Goal: Transaction & Acquisition: Subscribe to service/newsletter

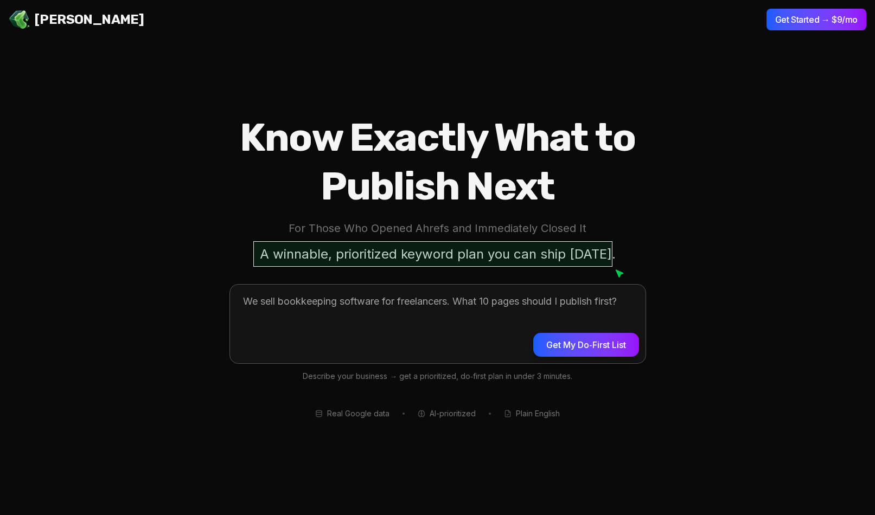
click at [404, 311] on textarea at bounding box center [437, 322] width 415 height 75
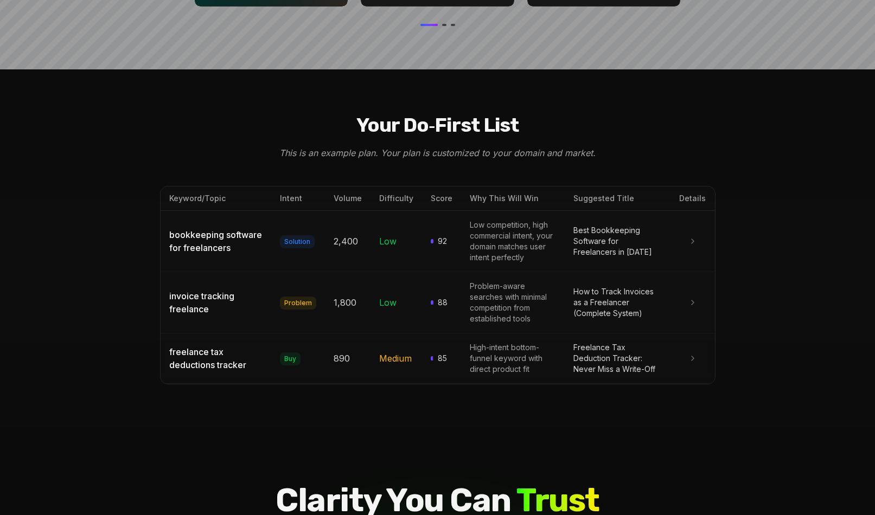
scroll to position [1176, 0]
click at [691, 236] on icon at bounding box center [692, 240] width 9 height 9
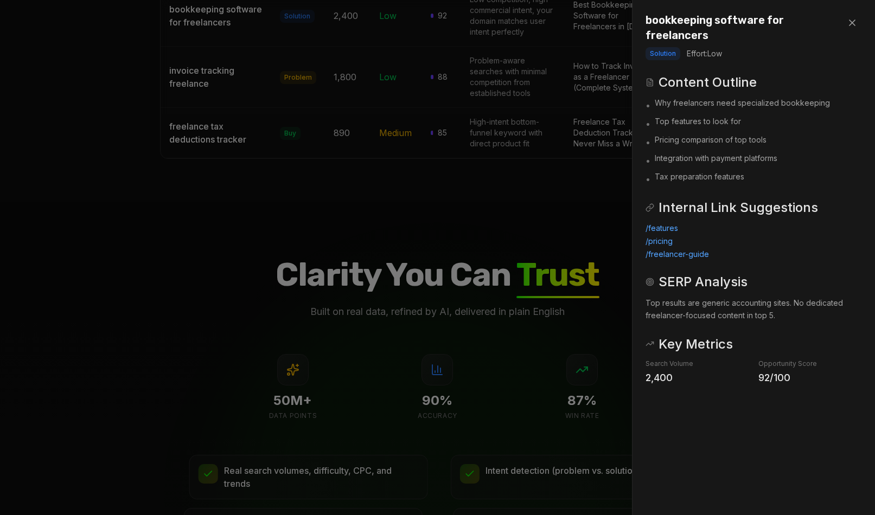
scroll to position [1444, 0]
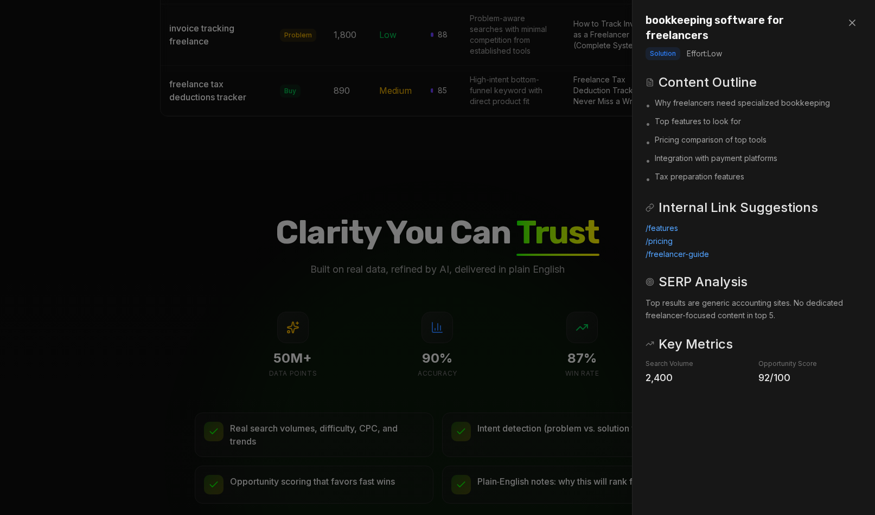
click at [853, 21] on icon at bounding box center [851, 22] width 5 height 5
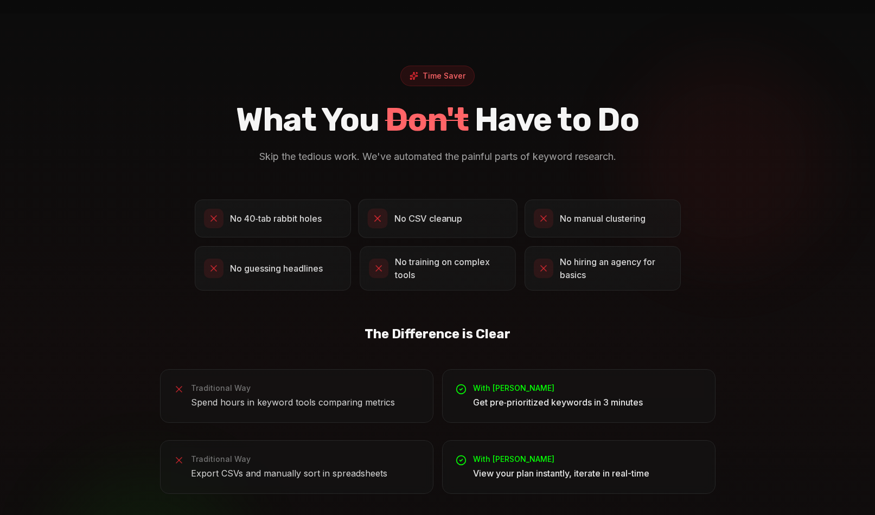
scroll to position [2161, 0]
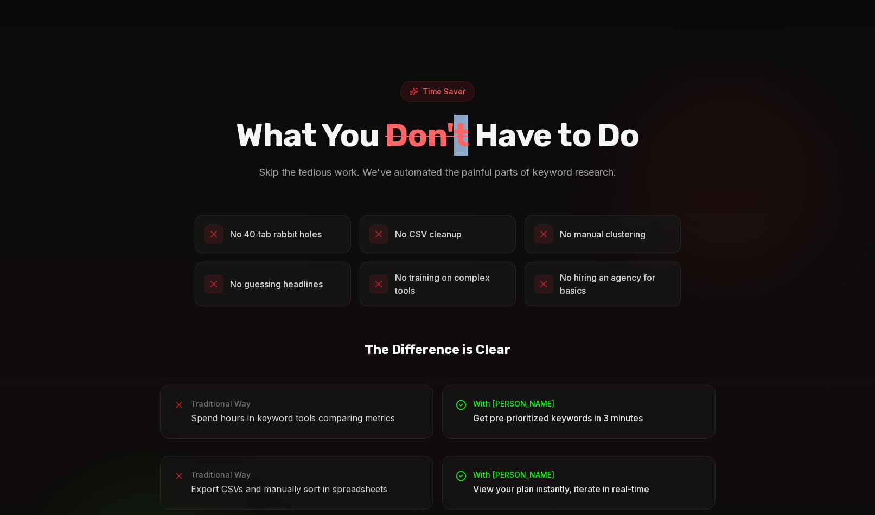
drag, startPoint x: 458, startPoint y: 114, endPoint x: 470, endPoint y: 114, distance: 11.9
click at [470, 115] on h2 "What You Don't Have to Do" at bounding box center [437, 135] width 555 height 41
click at [706, 162] on div "Time Saver What You Don't Have to Do Skip the tedious work. We've automated the…" at bounding box center [437, 380] width 555 height 599
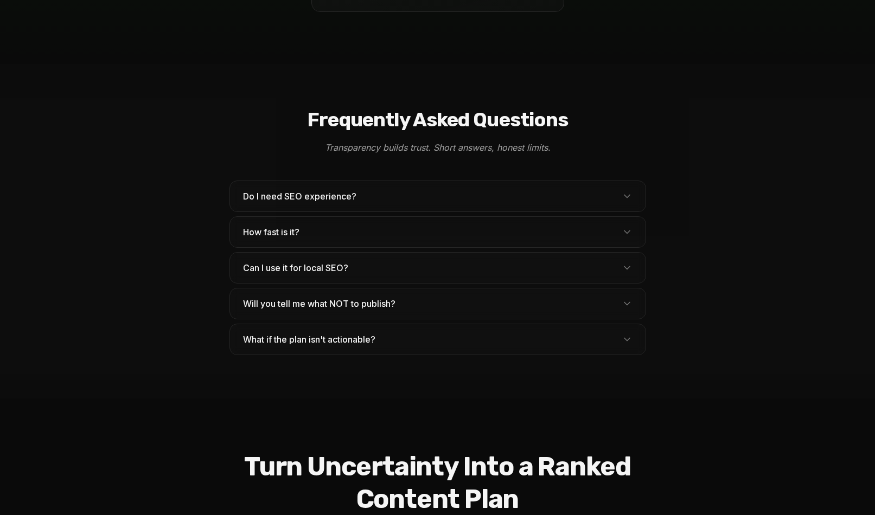
scroll to position [3348, 0]
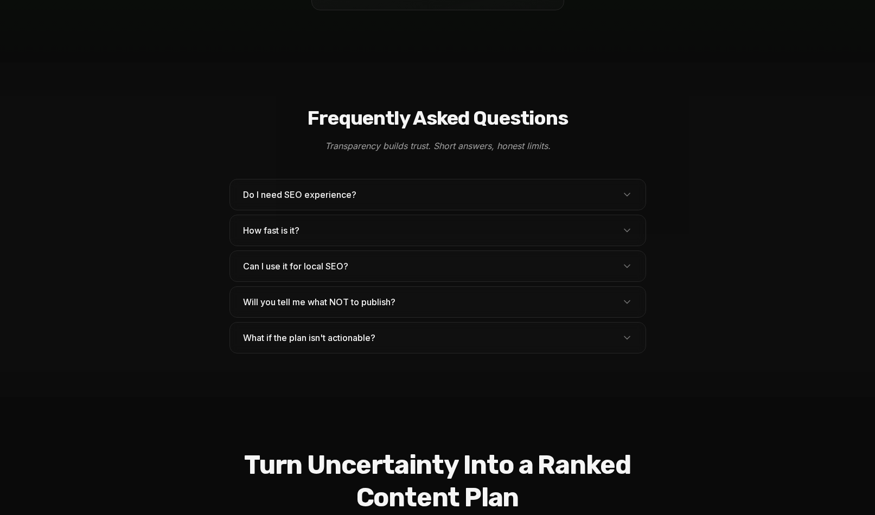
click at [439, 253] on button "Can I use it for local SEO?" at bounding box center [437, 266] width 415 height 30
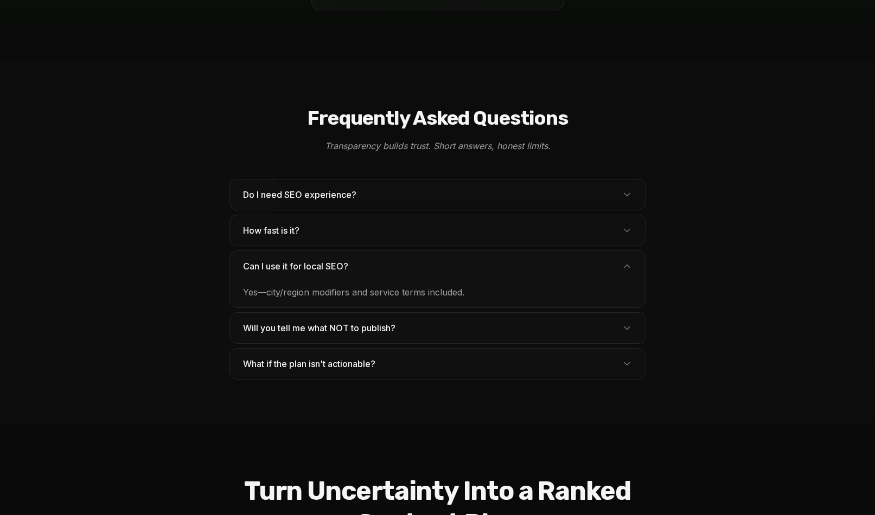
click at [439, 253] on button "Can I use it for local SEO?" at bounding box center [437, 266] width 415 height 30
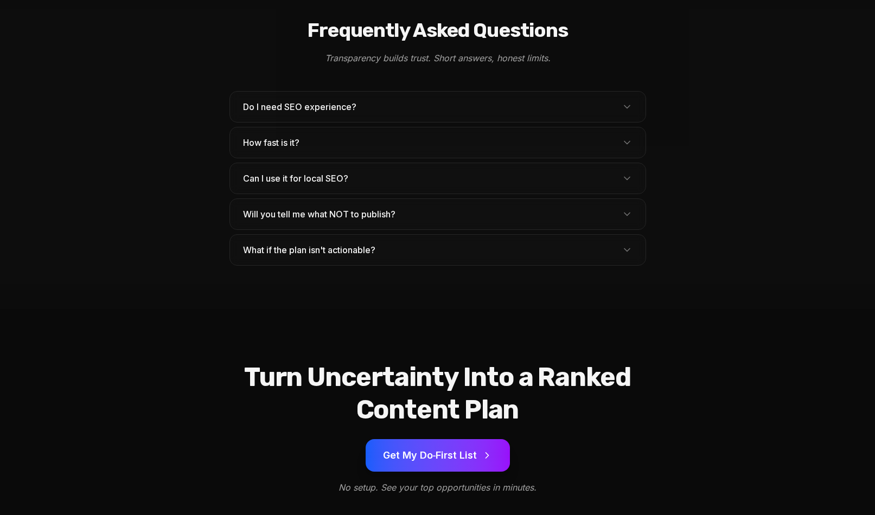
scroll to position [3445, 0]
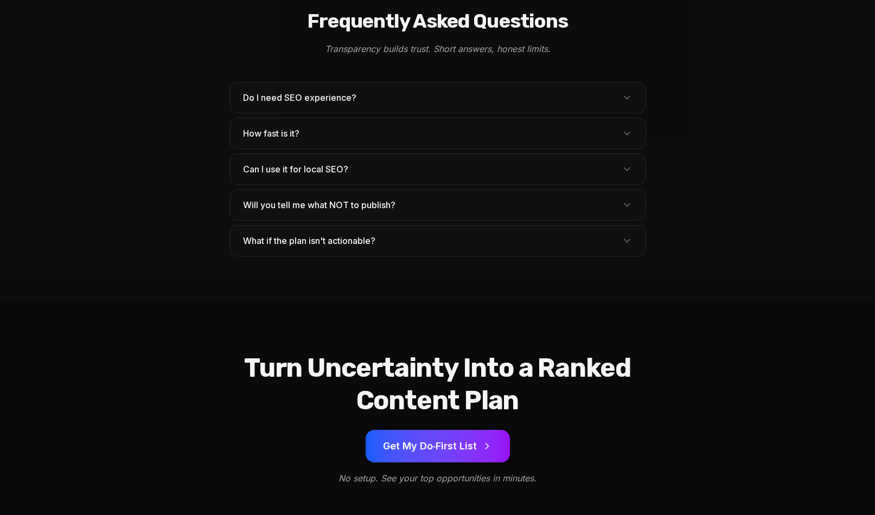
click at [421, 430] on button "Get My Do‑First List" at bounding box center [438, 446] width 144 height 33
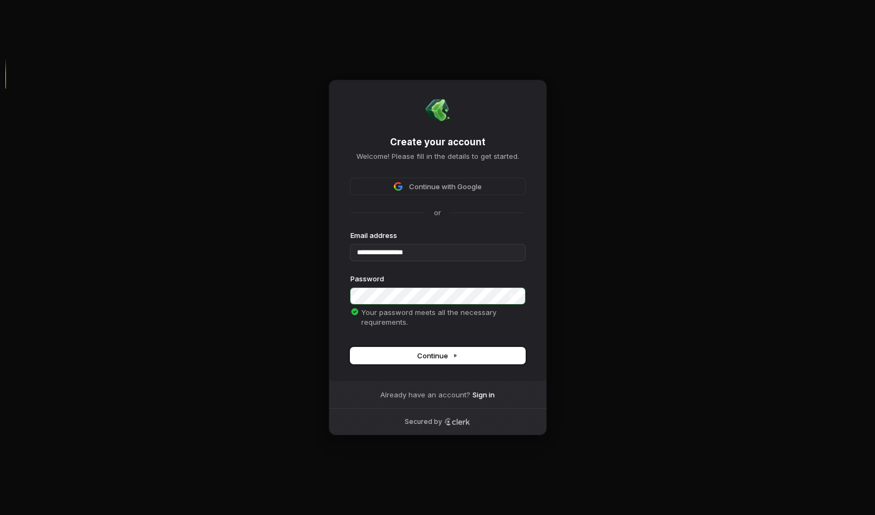
click at [443, 356] on span "Continue" at bounding box center [437, 356] width 41 height 10
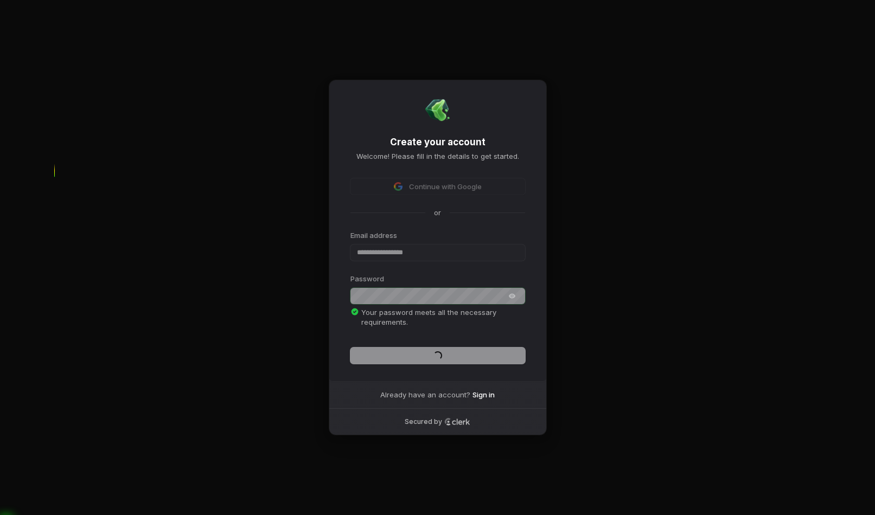
type input "**********"
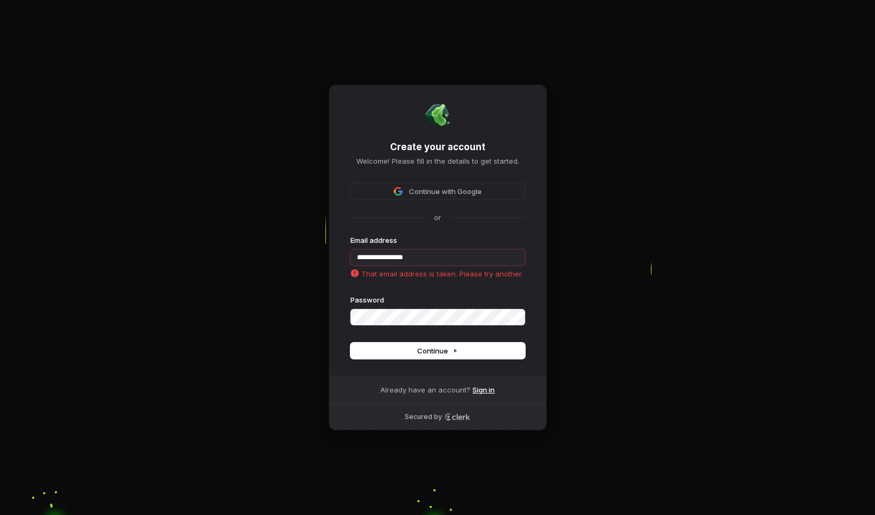
click at [485, 388] on link "Sign in" at bounding box center [483, 390] width 22 height 10
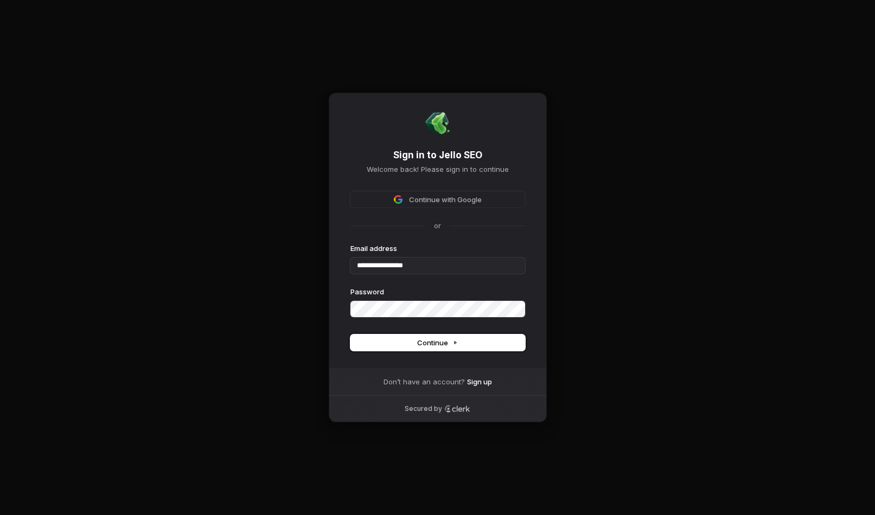
click at [416, 340] on button "Continue" at bounding box center [437, 343] width 175 height 16
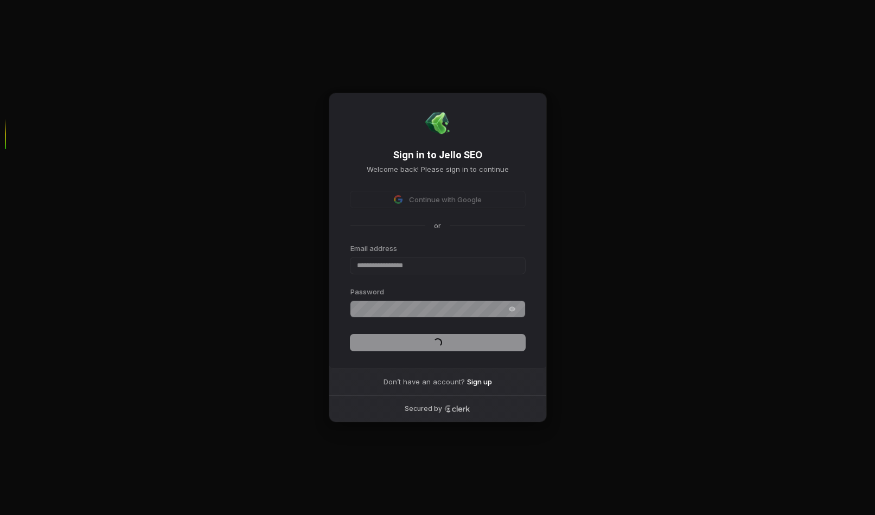
type input "**********"
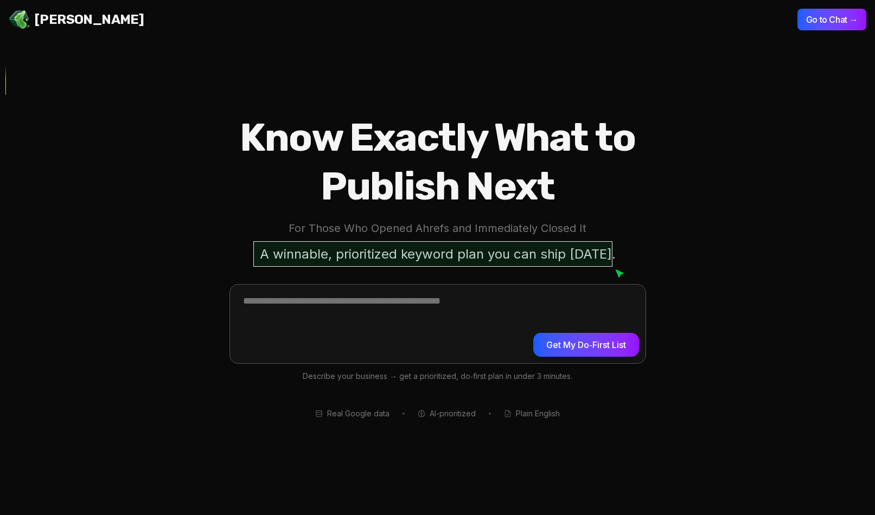
click at [450, 301] on textarea at bounding box center [437, 322] width 415 height 75
click at [177, 383] on section "Know Exactly What to Publish Next For Those Who Opened Ahrefs and Immediately C…" at bounding box center [437, 257] width 875 height 515
click at [360, 301] on textarea at bounding box center [437, 322] width 415 height 75
click at [269, 300] on textarea "**********" at bounding box center [437, 322] width 415 height 75
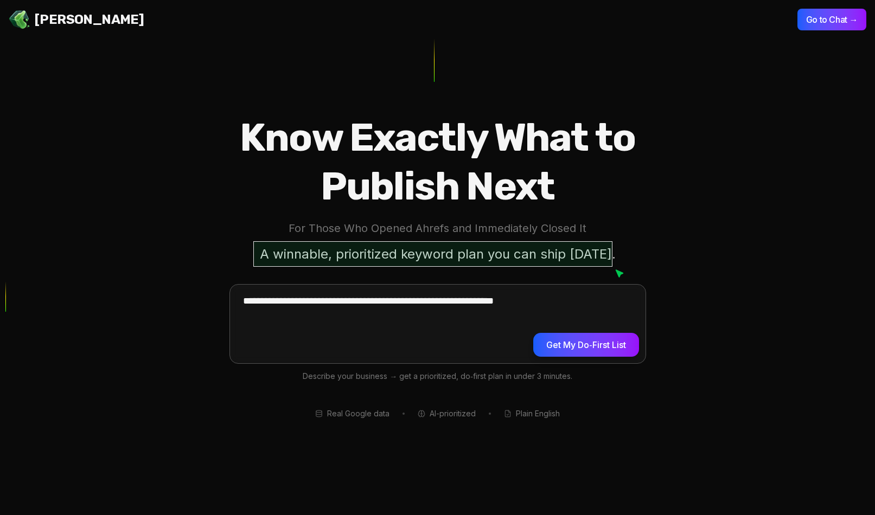
click at [511, 300] on textarea "**********" at bounding box center [437, 322] width 415 height 75
type textarea "**********"
click at [389, 317] on textarea "**********" at bounding box center [437, 322] width 415 height 75
click at [196, 408] on div "Know Exactly What to Publish Next For Those Who Opened Ahrefs and Immediately C…" at bounding box center [438, 266] width 486 height 306
click at [297, 316] on textarea at bounding box center [437, 322] width 415 height 75
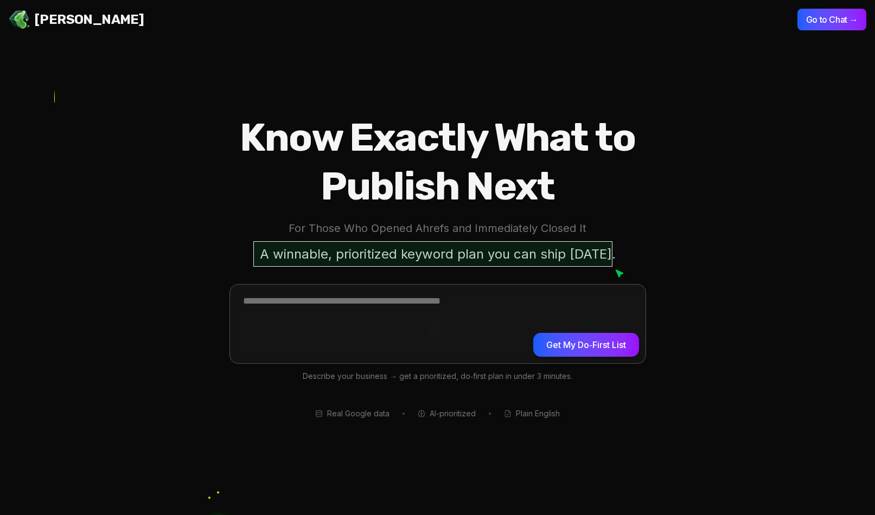
paste textarea "**********"
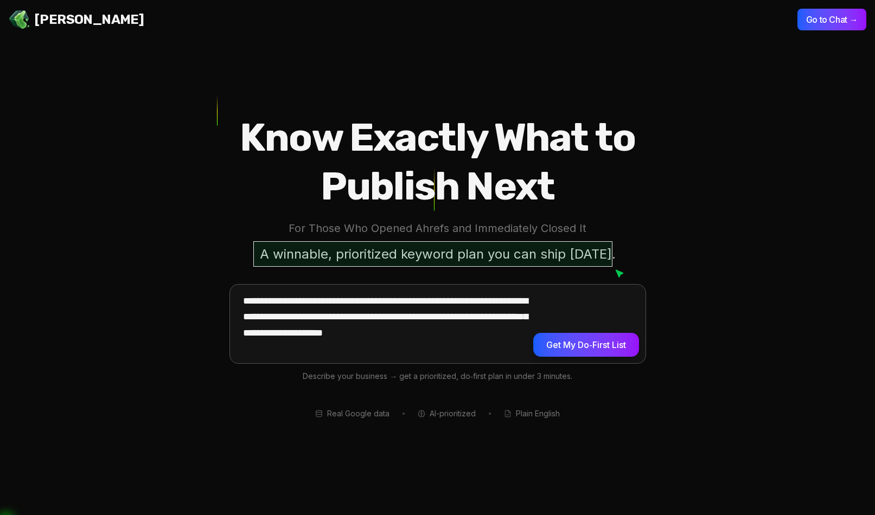
type textarea "**********"
click at [557, 348] on button "Get My Do‑First List" at bounding box center [585, 345] width 105 height 24
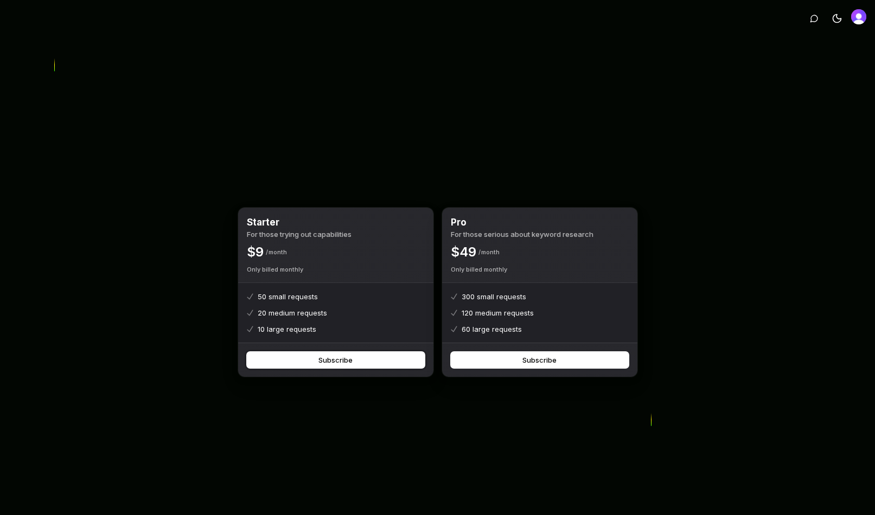
click at [345, 361] on button "Subscribe" at bounding box center [336, 360] width 178 height 16
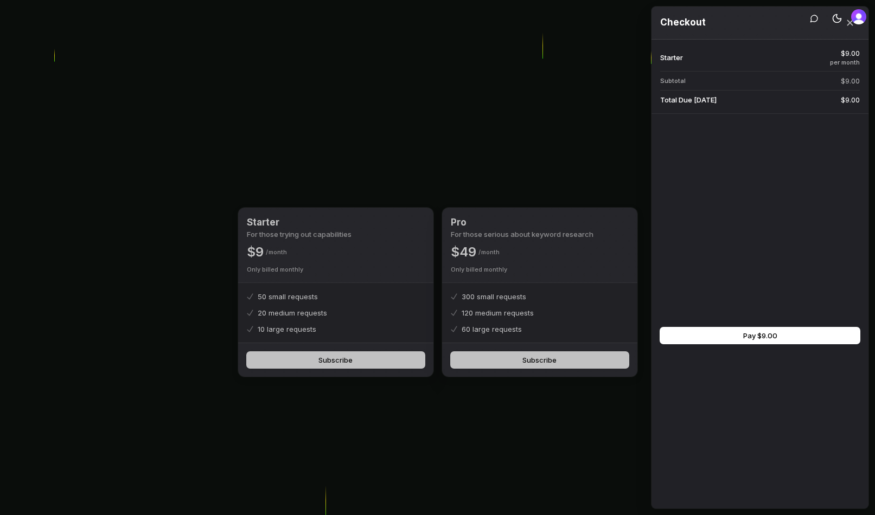
click at [812, 24] on header "Checkout" at bounding box center [759, 23] width 217 height 33
click at [812, 22] on header "Checkout" at bounding box center [759, 23] width 217 height 33
click at [849, 25] on icon "Close drawer" at bounding box center [850, 23] width 7 height 7
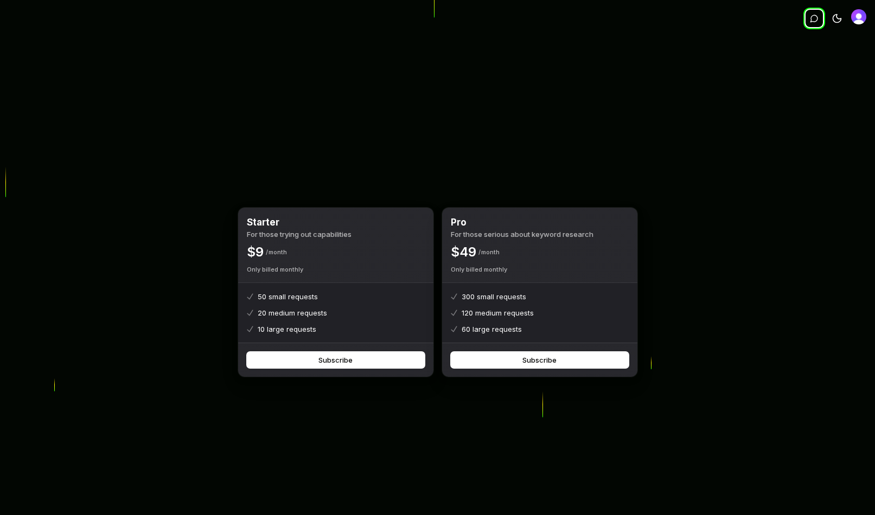
click at [815, 17] on icon "button" at bounding box center [814, 18] width 9 height 9
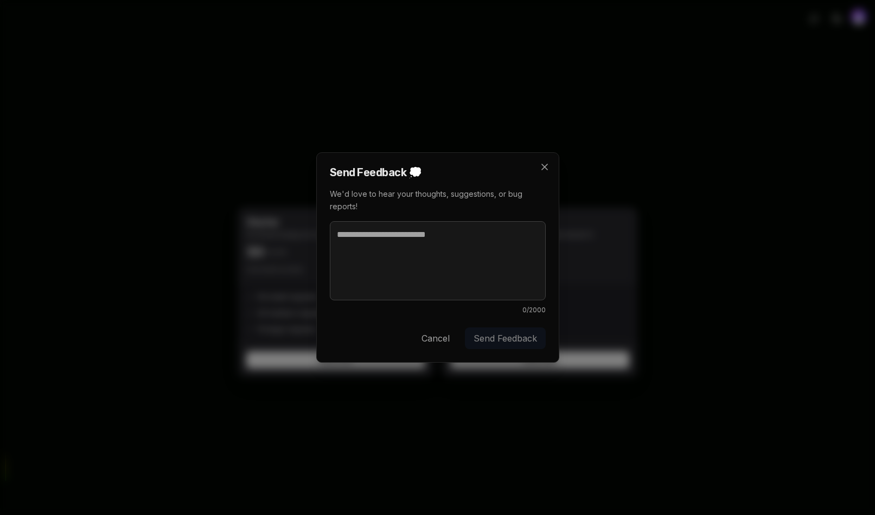
click at [541, 170] on icon at bounding box center [544, 167] width 11 height 11
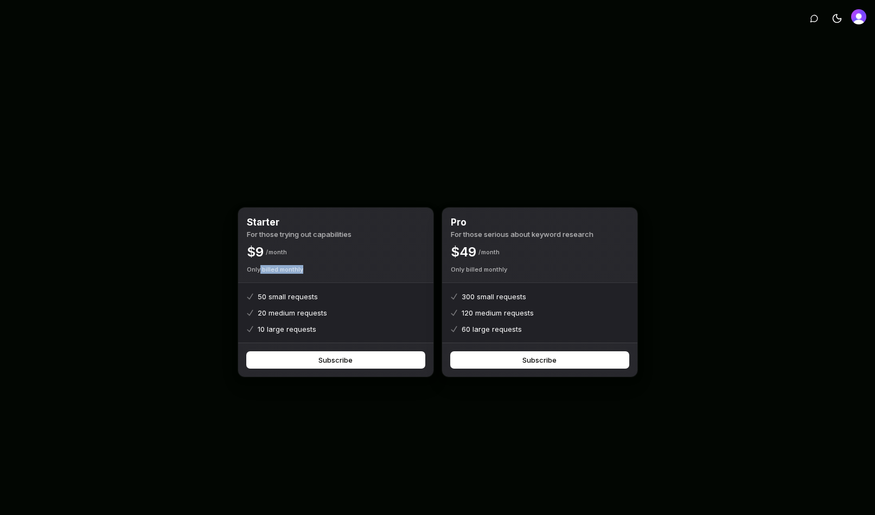
drag, startPoint x: 305, startPoint y: 272, endPoint x: 260, endPoint y: 271, distance: 45.0
click at [260, 271] on div "Starter For those trying out capabilities $ 9 Month Only billed monthly" at bounding box center [335, 245] width 195 height 75
click at [419, 172] on div "Starter For those trying out capabilities $ 9 Month Only billed monthly 50 smal…" at bounding box center [437, 292] width 416 height 515
click at [861, 23] on span "Open user button" at bounding box center [858, 16] width 15 height 15
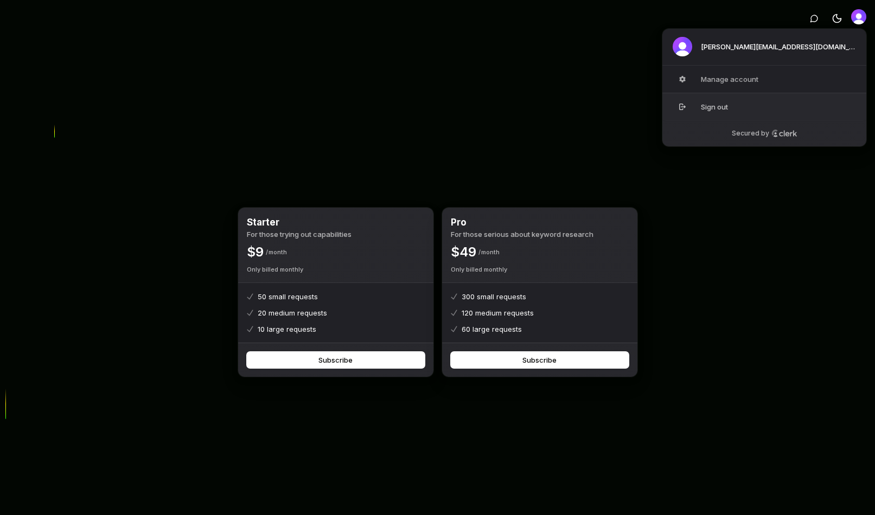
click at [734, 105] on button "Sign out" at bounding box center [764, 107] width 205 height 28
